Goal: Task Accomplishment & Management: Manage account settings

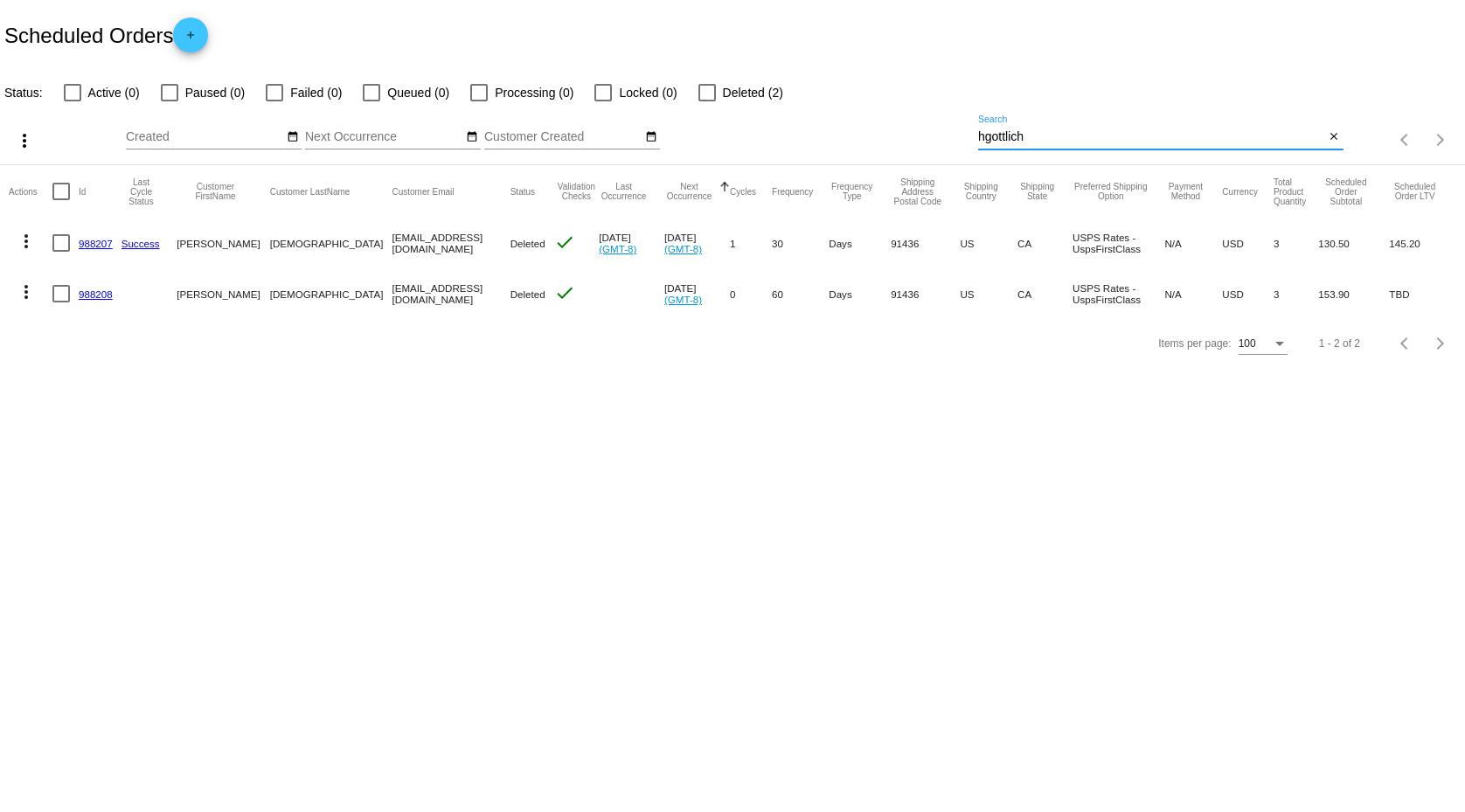
drag, startPoint x: 1033, startPoint y: 135, endPoint x: 906, endPoint y: 135, distance: 127.0
click at [978, 135] on input "hgottlich" at bounding box center [1151, 137] width 347 height 14
paste input "silvana_esposito"
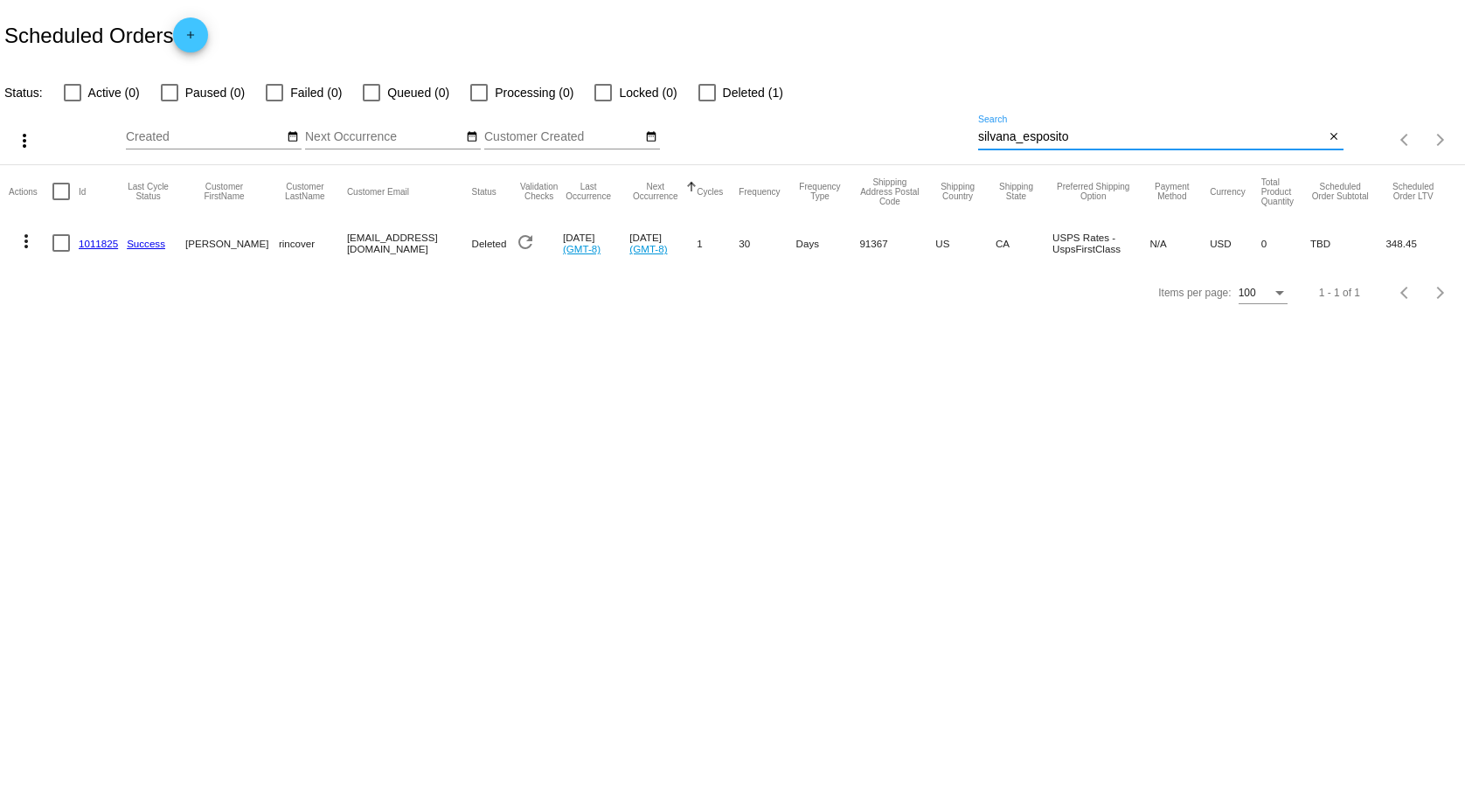
type input "silvana_esposito"
click at [781, 499] on body "Scheduled Orders add Status: Active (0) Paused (0) Failed (0) Queued (0) Proces…" at bounding box center [732, 406] width 1465 height 812
click at [1056, 132] on input "silvana_esposito" at bounding box center [1151, 137] width 347 height 14
click at [350, 559] on body "Scheduled Orders add Status: Active (0) Paused (0) Failed (0) Queued (0) Proces…" at bounding box center [732, 406] width 1465 height 812
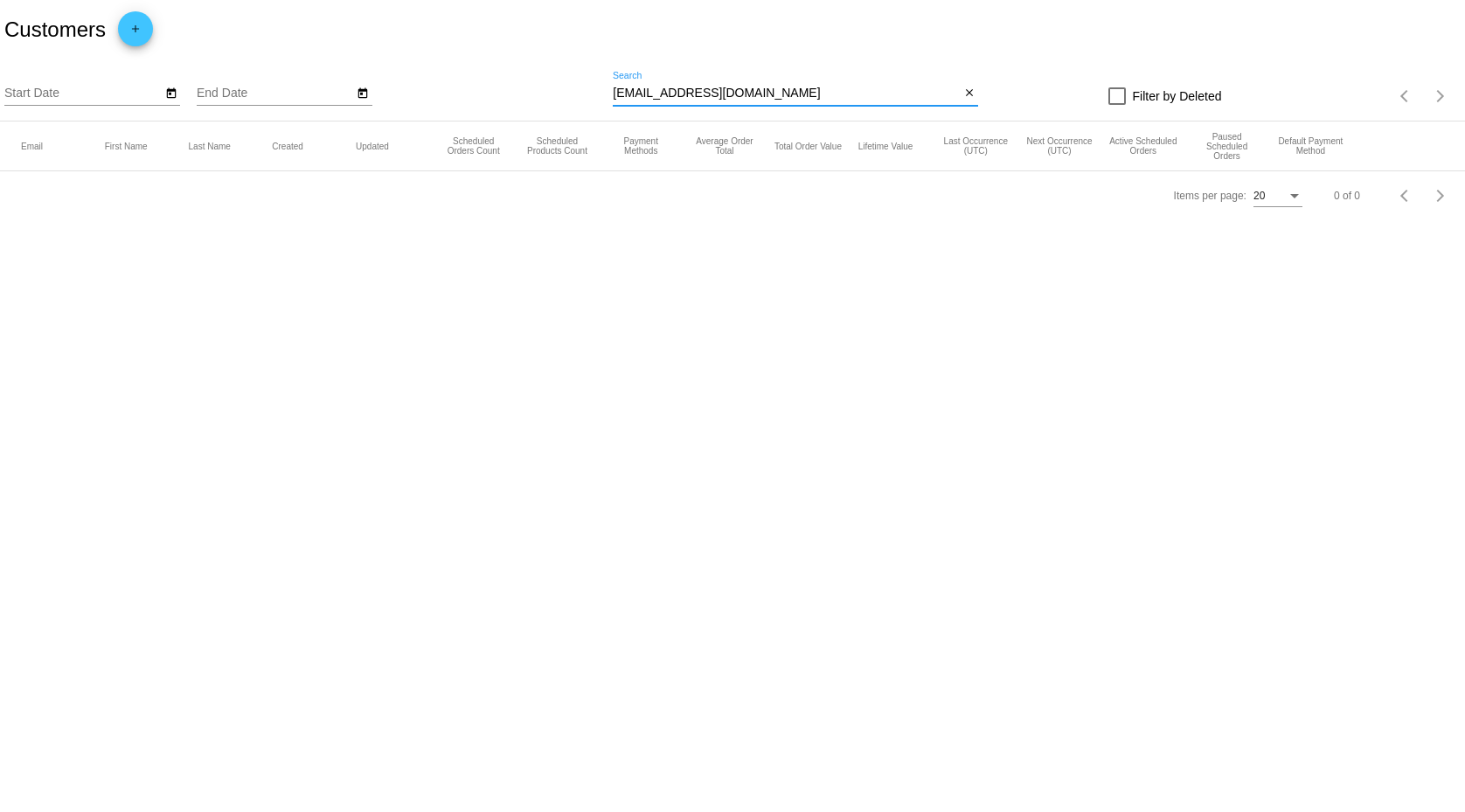
drag, startPoint x: 742, startPoint y: 96, endPoint x: 486, endPoint y: 89, distance: 256.1
click at [613, 89] on input "[EMAIL_ADDRESS][DOMAIN_NAME]" at bounding box center [786, 94] width 347 height 14
paste input "silvana_esposito"
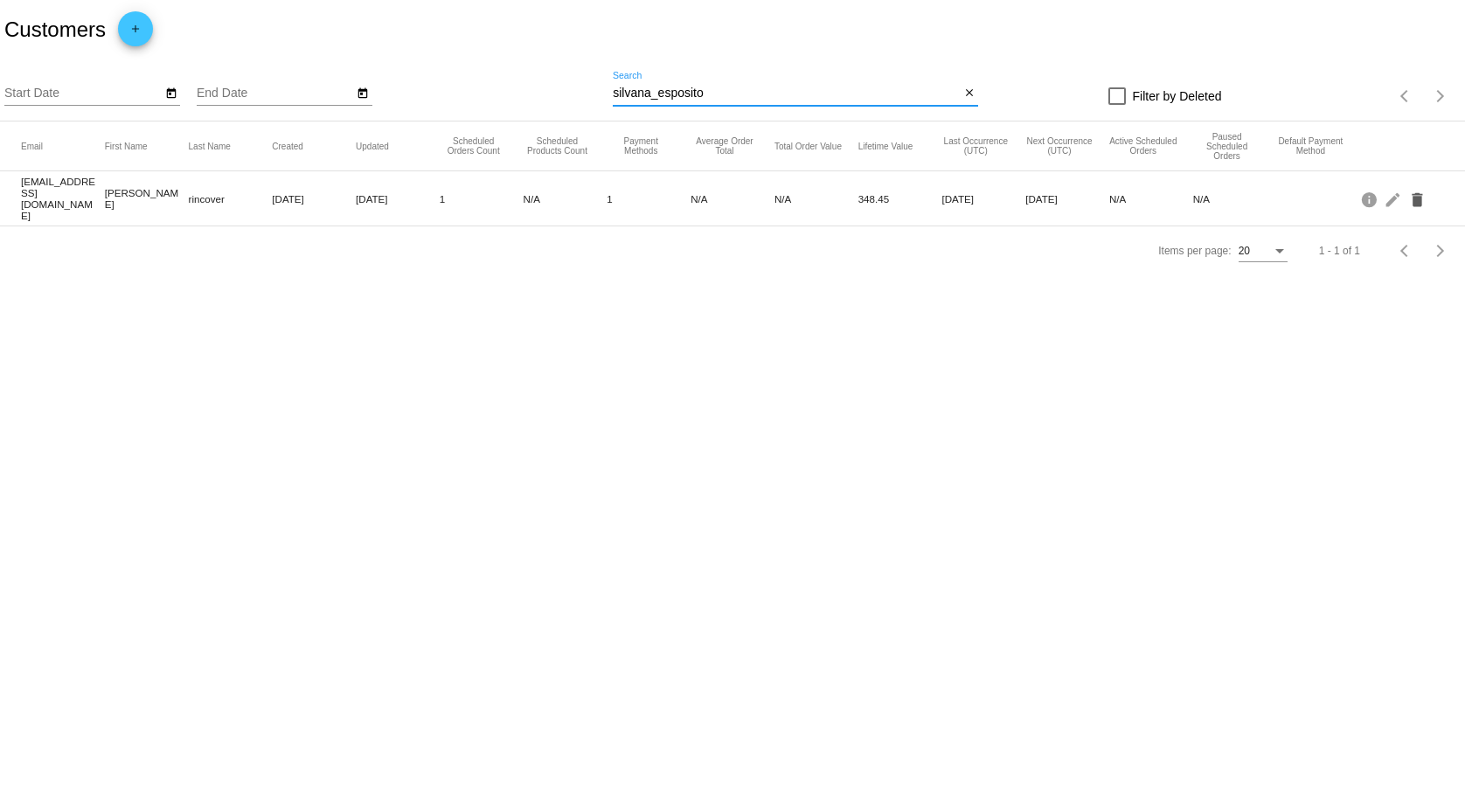
type input "silvana_esposito"
click at [1416, 191] on mat-icon "delete" at bounding box center [1419, 198] width 21 height 27
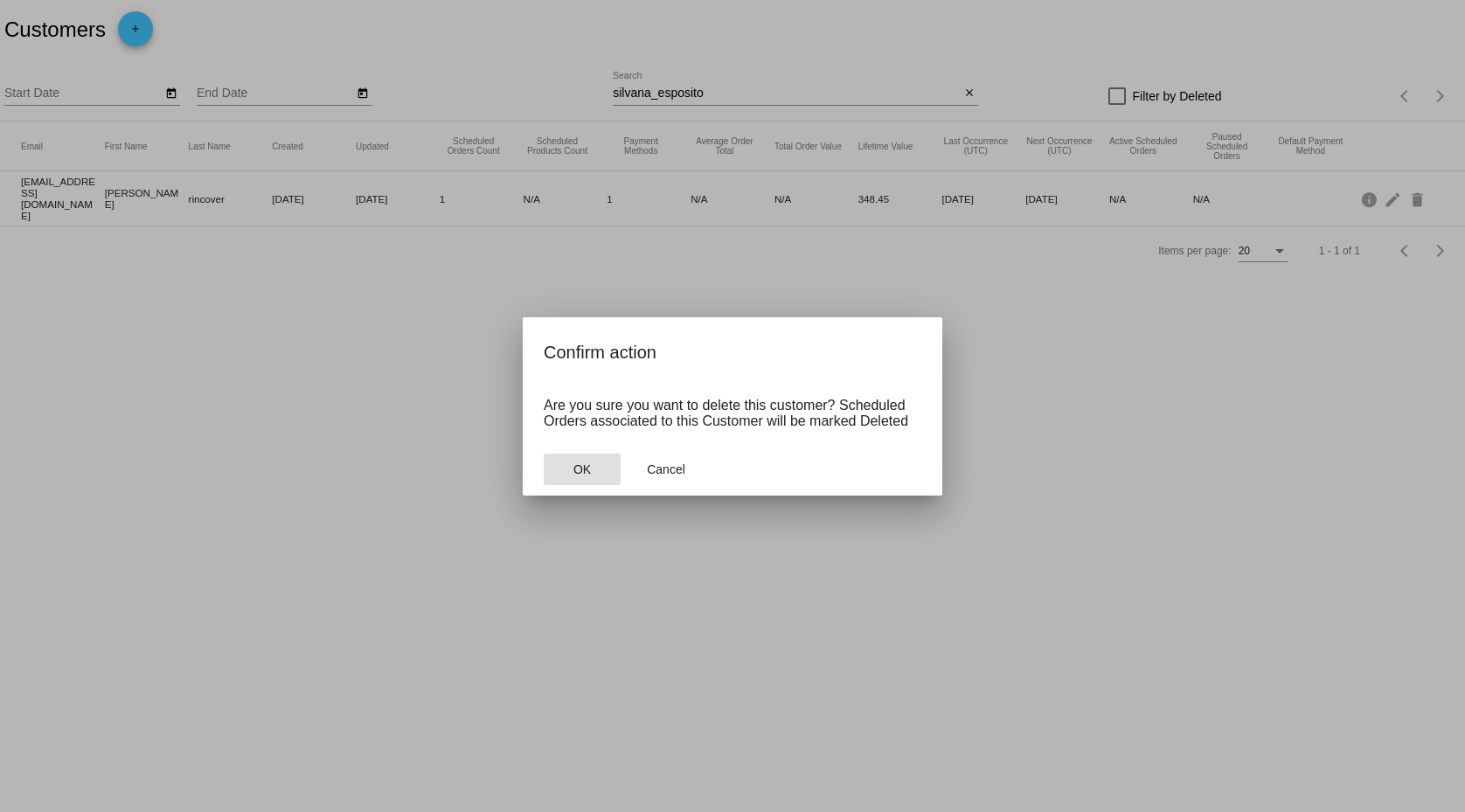
click at [582, 468] on span "OK" at bounding box center [582, 469] width 17 height 14
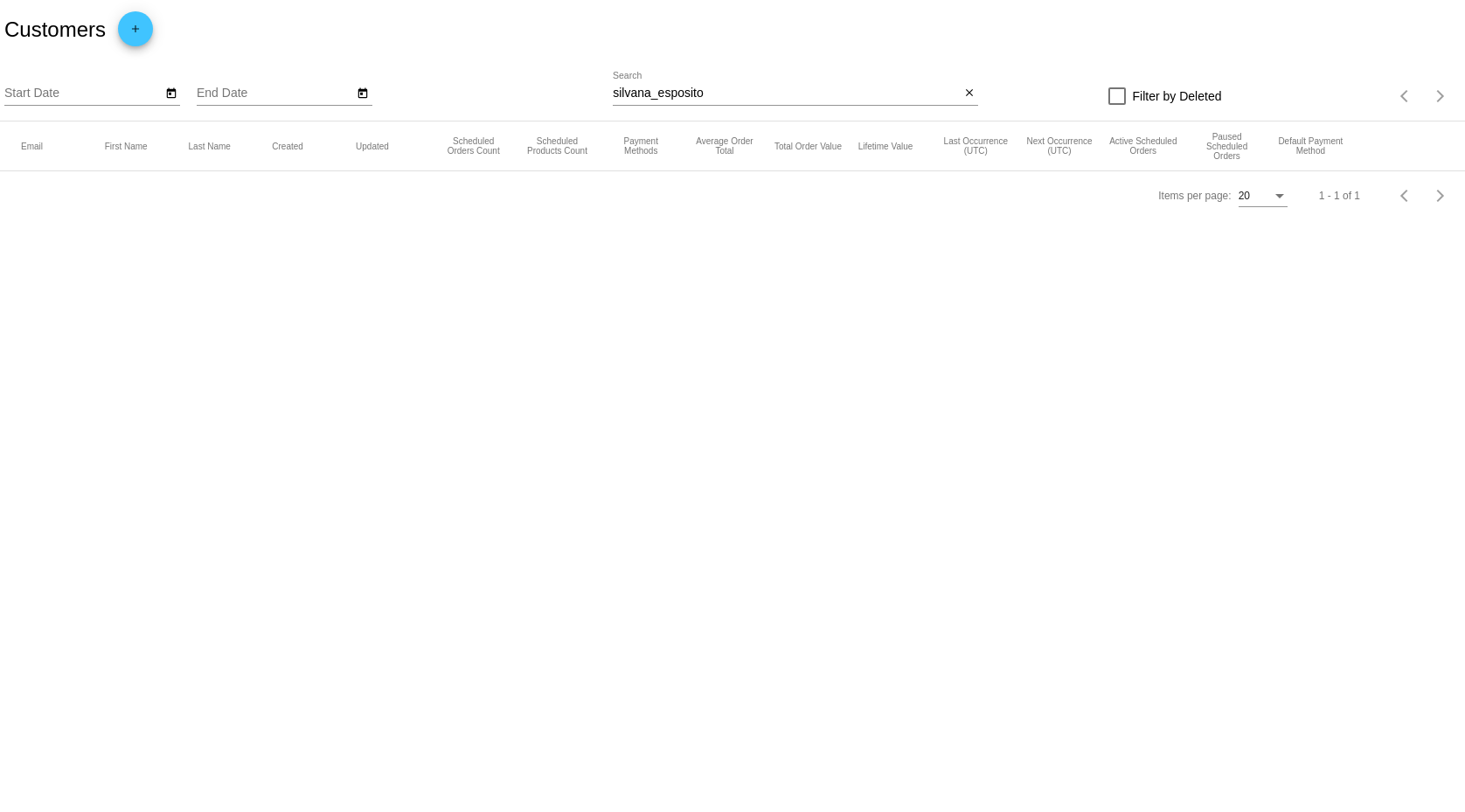
click at [601, 487] on body "Customers add Start Date End Date silvana_esposito Search close Filter by Delet…" at bounding box center [732, 406] width 1465 height 812
